Goal: Find contact information: Find contact information

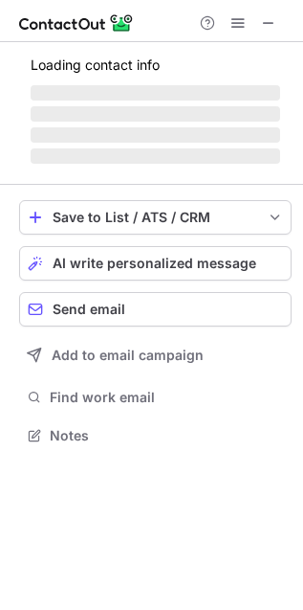
scroll to position [464, 303]
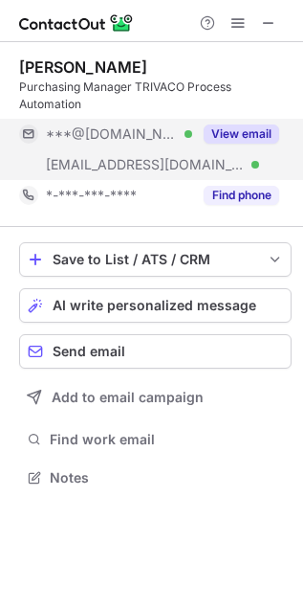
click at [241, 136] on button "View email" at bounding box center [242, 133] width 76 height 19
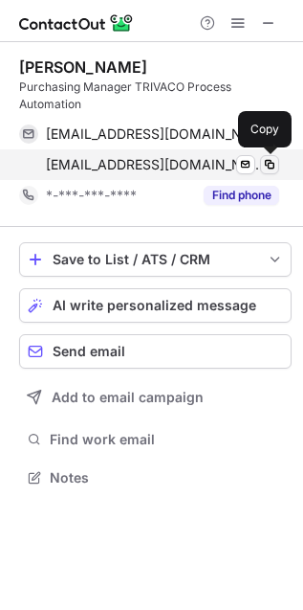
click at [271, 165] on span at bounding box center [269, 164] width 15 height 15
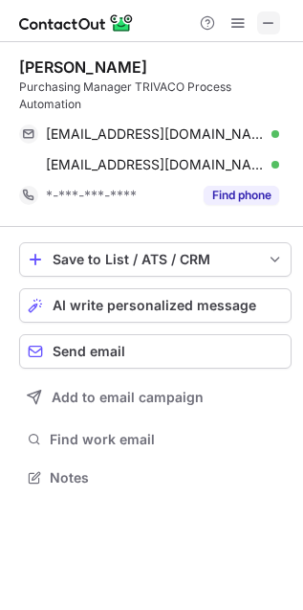
click at [268, 25] on span at bounding box center [268, 22] width 15 height 15
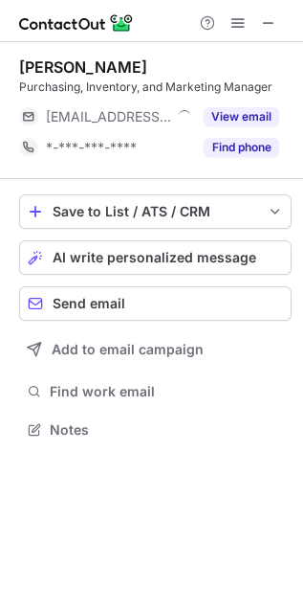
scroll to position [416, 303]
click at [273, 21] on span at bounding box center [268, 22] width 15 height 15
